Goal: Transaction & Acquisition: Purchase product/service

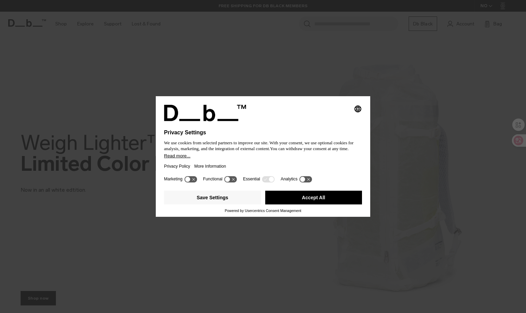
drag, startPoint x: 298, startPoint y: 203, endPoint x: 332, endPoint y: 180, distance: 40.8
click at [299, 203] on button "Accept All" at bounding box center [313, 197] width 97 height 14
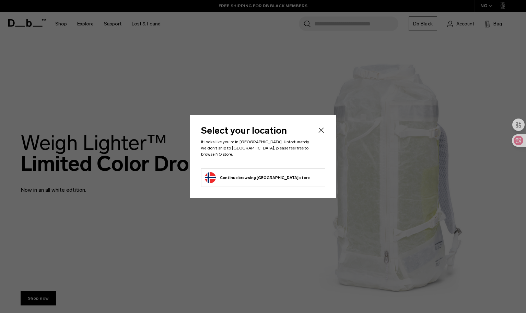
click at [286, 172] on li "Continue browsing [GEOGRAPHIC_DATA] store Continue shopping in [GEOGRAPHIC_DATA]" at bounding box center [263, 177] width 124 height 19
click at [321, 132] on icon "Close" at bounding box center [321, 130] width 8 height 8
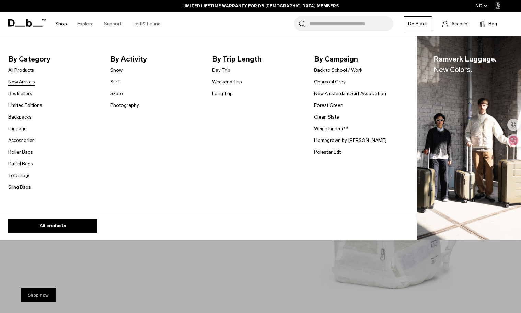
click at [25, 82] on link "New Arrivals" at bounding box center [21, 81] width 27 height 7
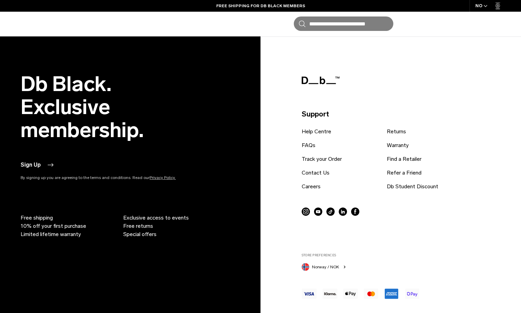
scroll to position [2264, 0]
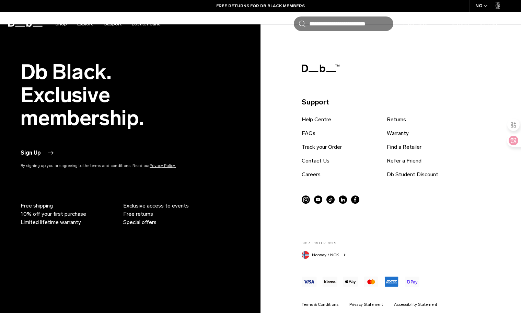
drag, startPoint x: 315, startPoint y: 160, endPoint x: 334, endPoint y: 161, distance: 19.2
click at [315, 160] on link "Contact Us" at bounding box center [316, 160] width 28 height 8
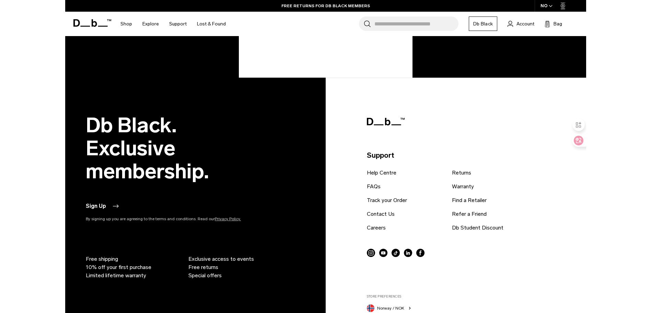
scroll to position [399, 0]
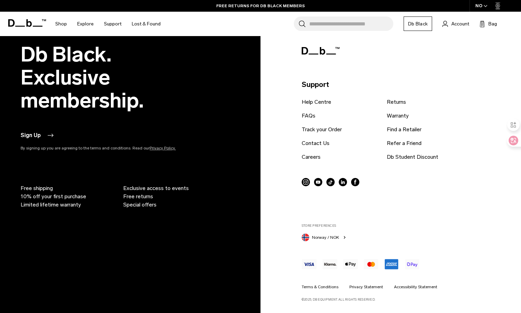
click at [355, 183] on icon at bounding box center [355, 181] width 2 height 5
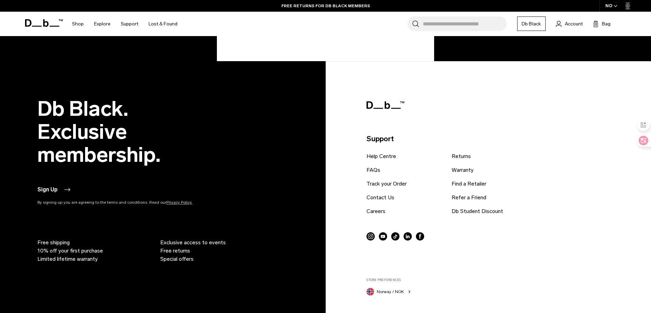
click at [407, 235] on circle at bounding box center [407, 236] width 8 height 8
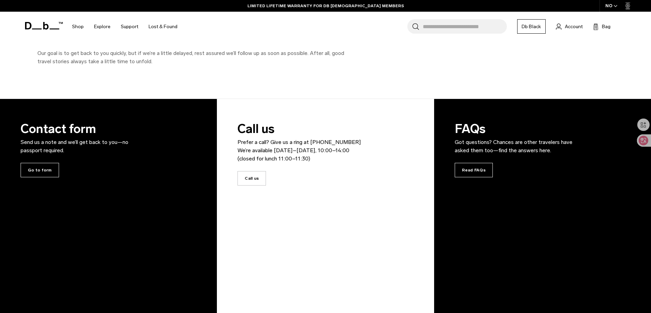
scroll to position [0, 0]
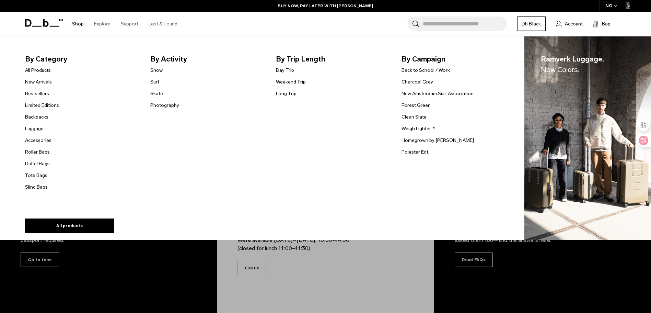
click at [38, 176] on link "Tote Bags" at bounding box center [36, 175] width 22 height 7
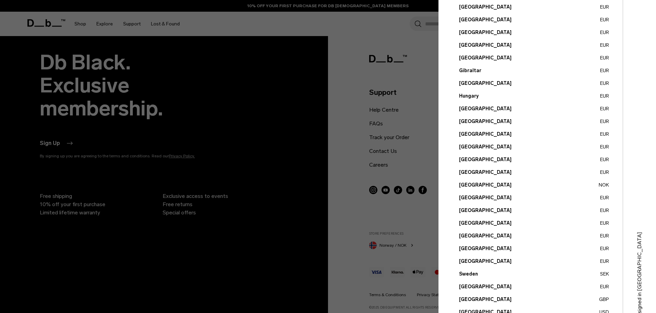
scroll to position [193, 0]
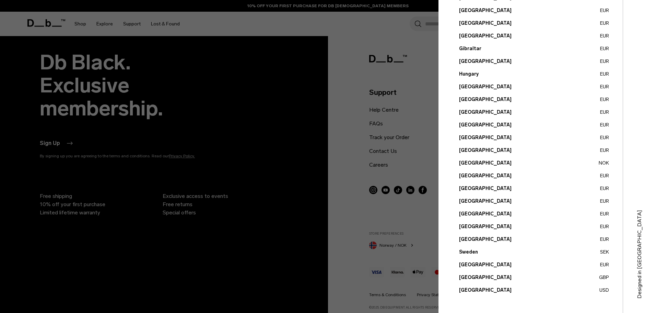
click at [468, 289] on button "United States USD" at bounding box center [534, 289] width 150 height 7
click at [475, 289] on button "United States USD" at bounding box center [534, 289] width 150 height 7
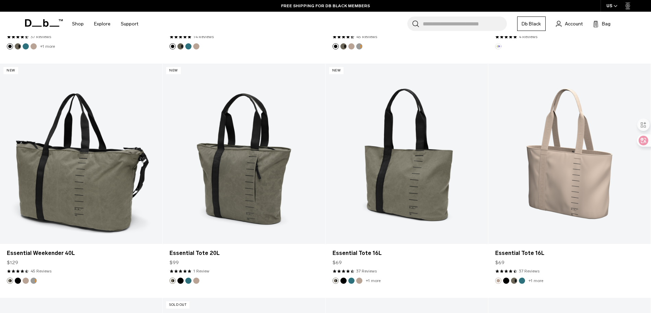
scroll to position [337, 0]
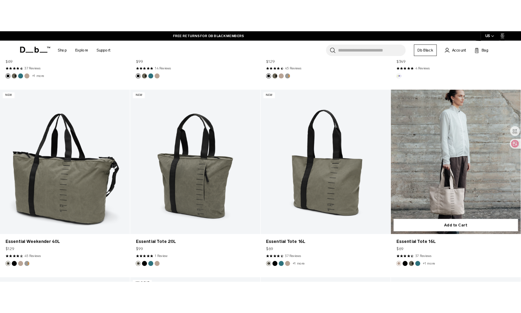
scroll to position [312, 0]
